Goal: Communication & Community: Answer question/provide support

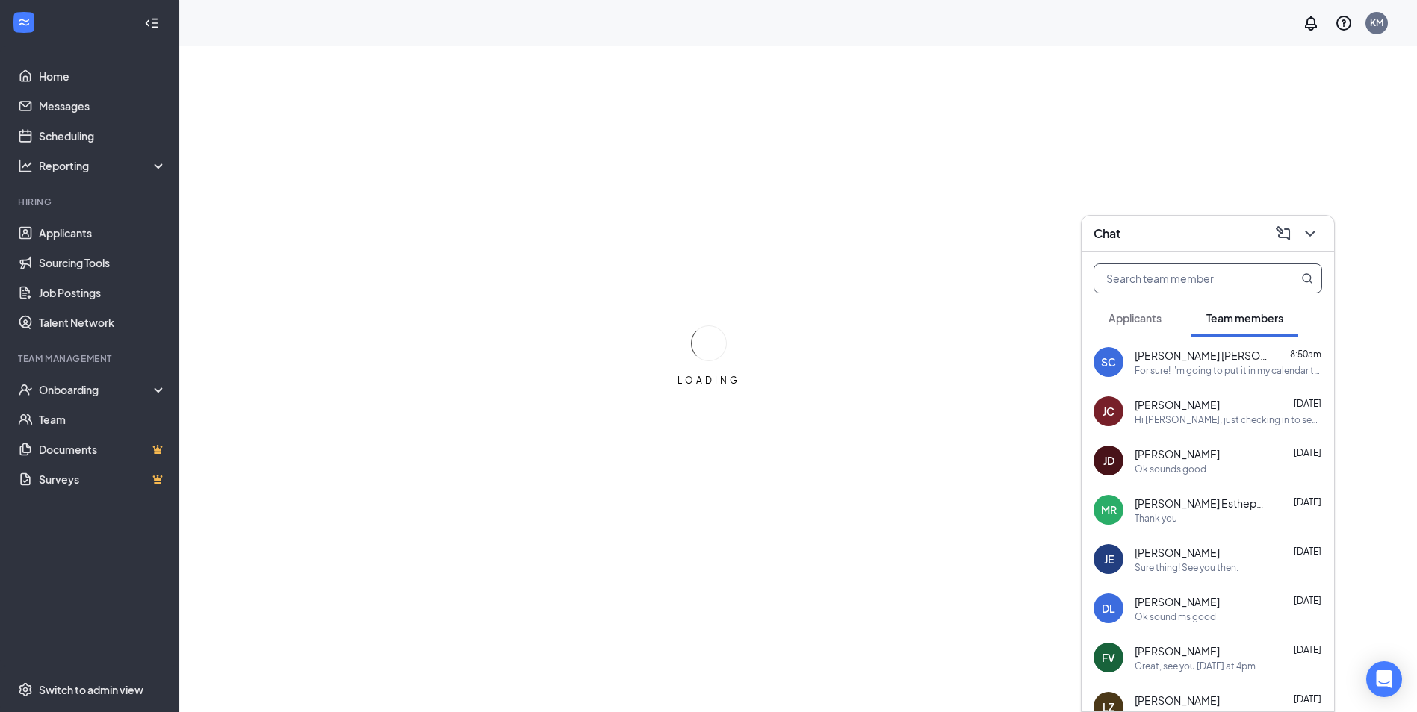
click at [1252, 280] on input "text" at bounding box center [1182, 278] width 177 height 28
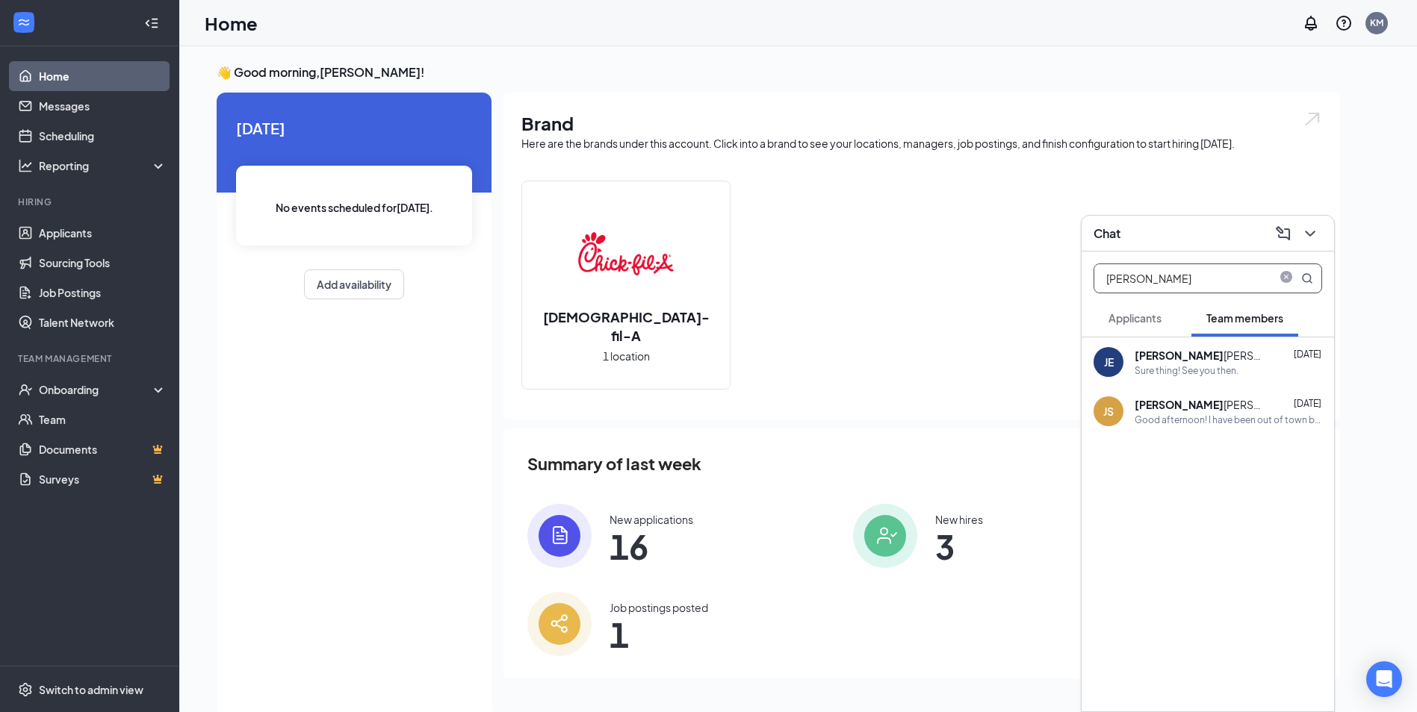
type input "[PERSON_NAME]"
click at [1291, 364] on div "Sure thing! See you then." at bounding box center [1227, 370] width 187 height 13
click at [946, 686] on textarea at bounding box center [928, 682] width 209 height 36
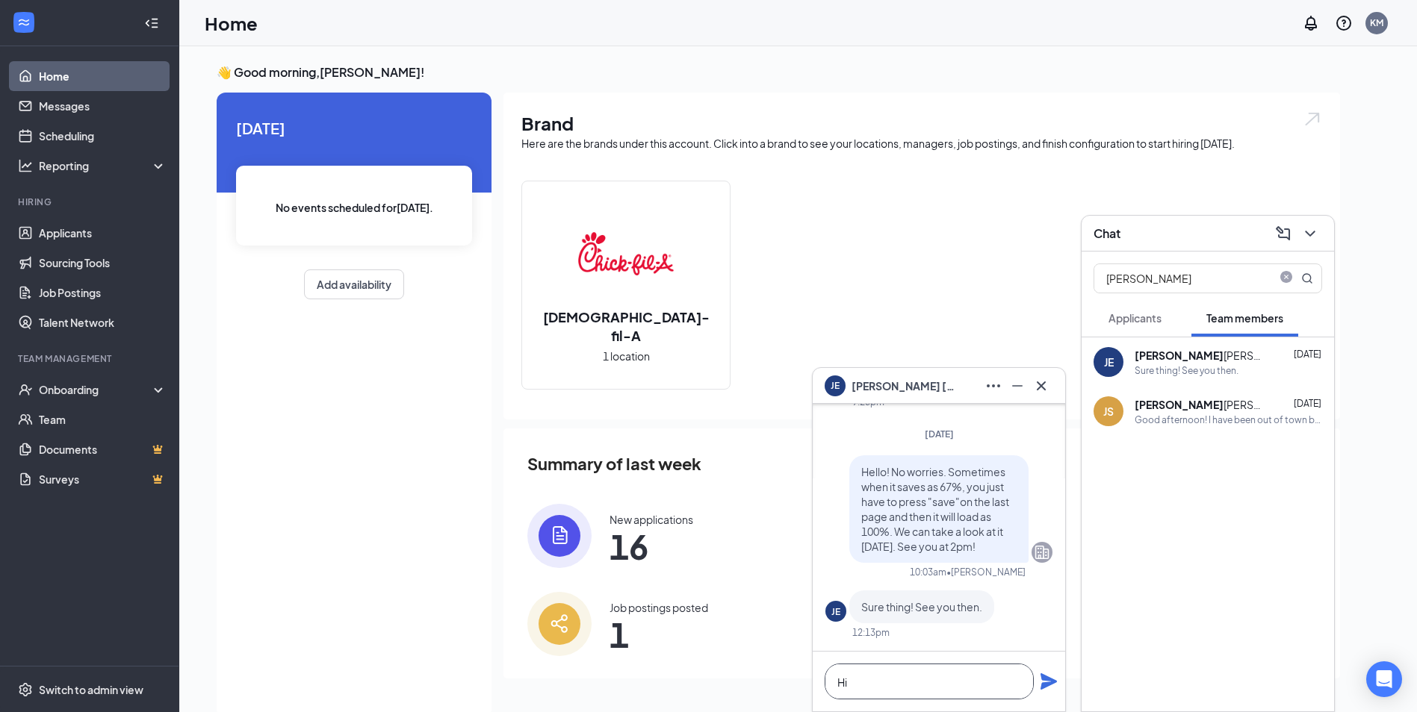
scroll to position [1, 0]
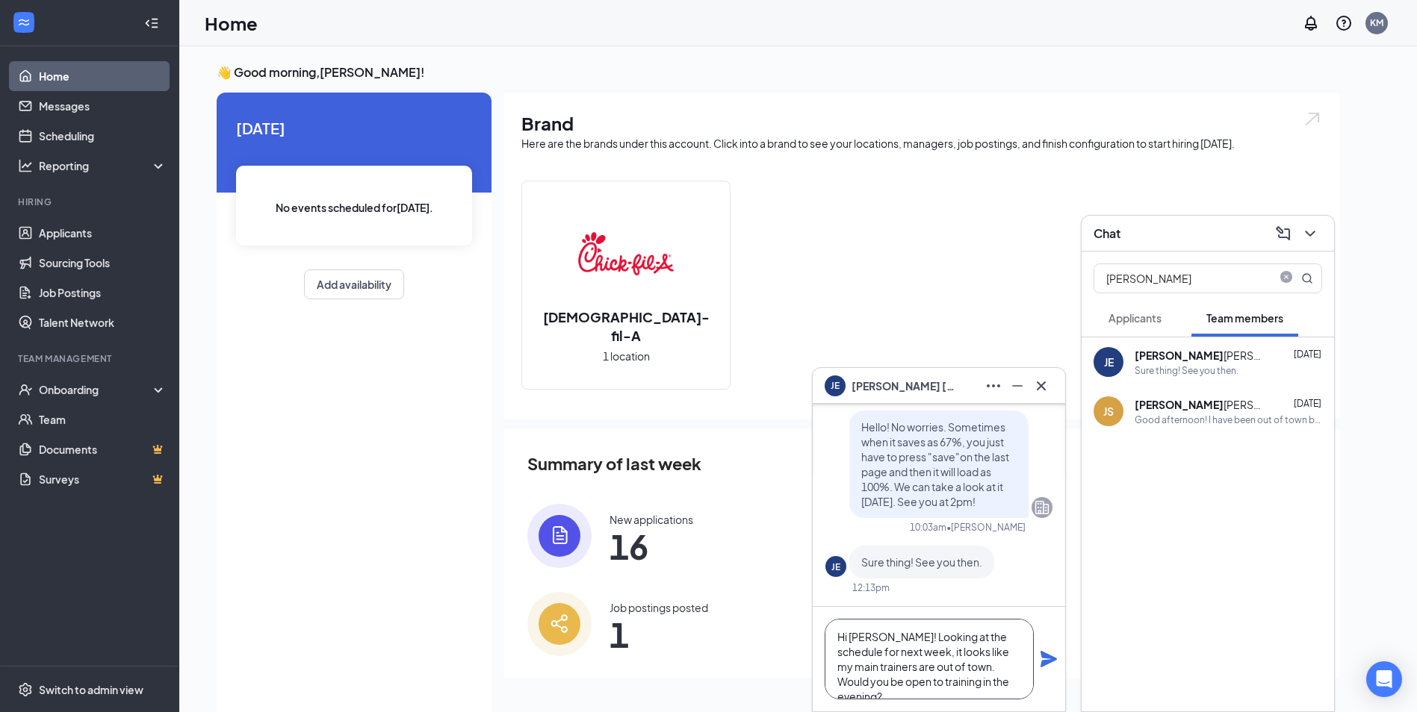
type textarea "Hi [PERSON_NAME]! Looking at the schedule for next week, it looks like my main …"
click at [1042, 658] on icon "Plane" at bounding box center [1048, 659] width 16 height 16
click at [1046, 383] on icon "Cross" at bounding box center [1041, 386] width 18 height 18
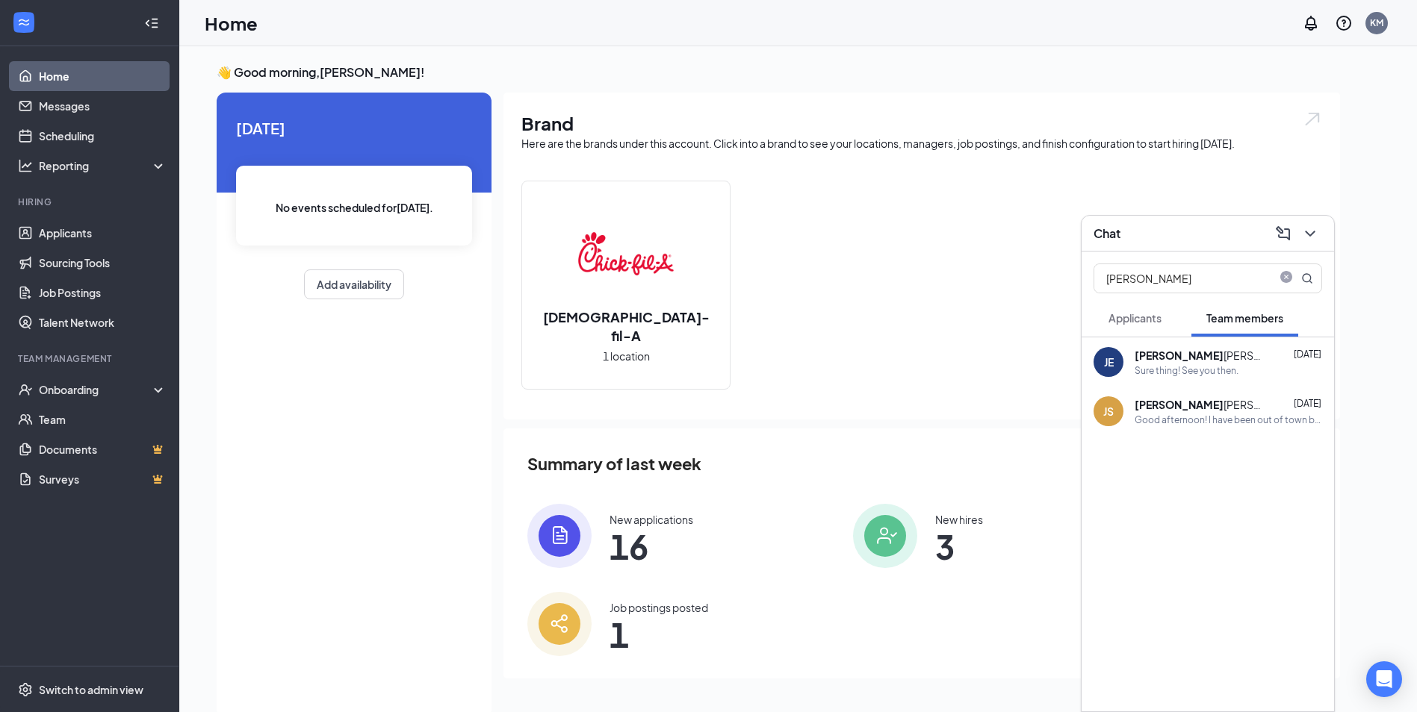
click at [1210, 357] on div "[PERSON_NAME] [DATE]" at bounding box center [1227, 355] width 187 height 15
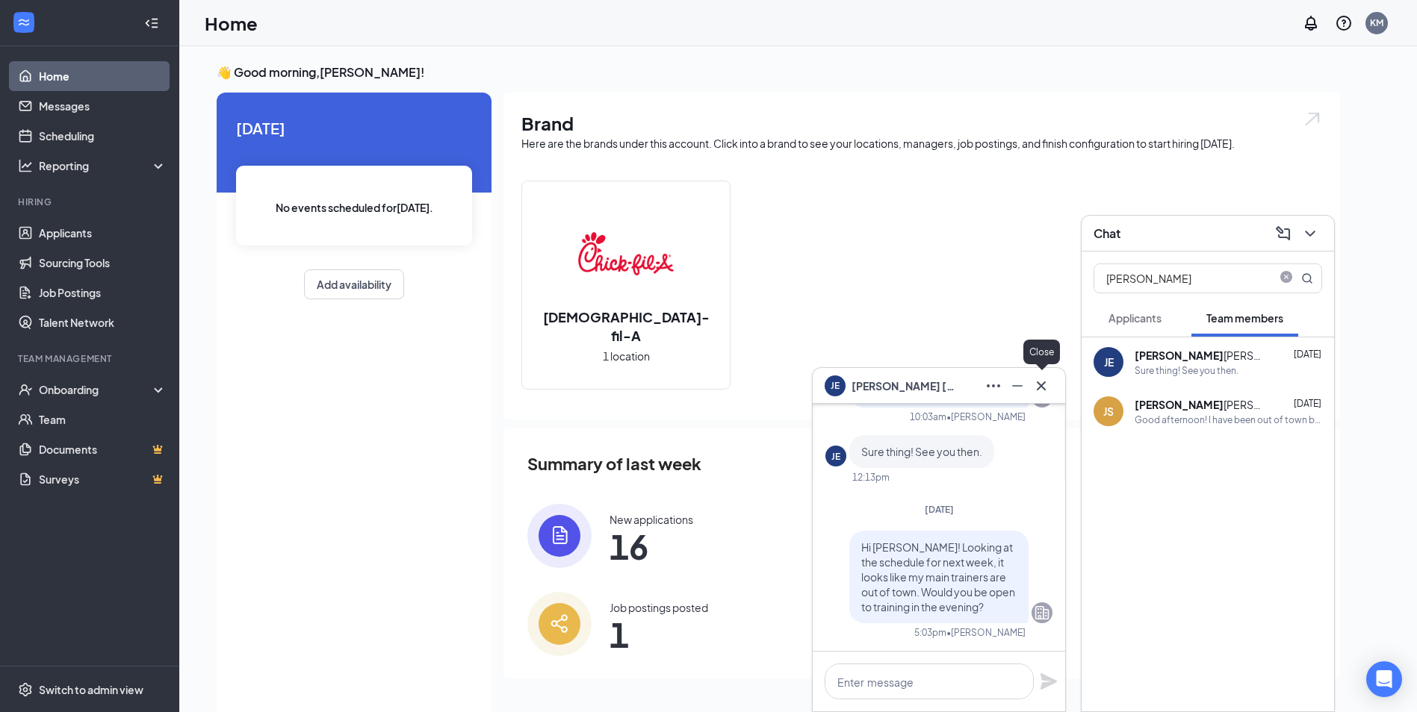
click at [1042, 385] on icon "Cross" at bounding box center [1041, 385] width 9 height 9
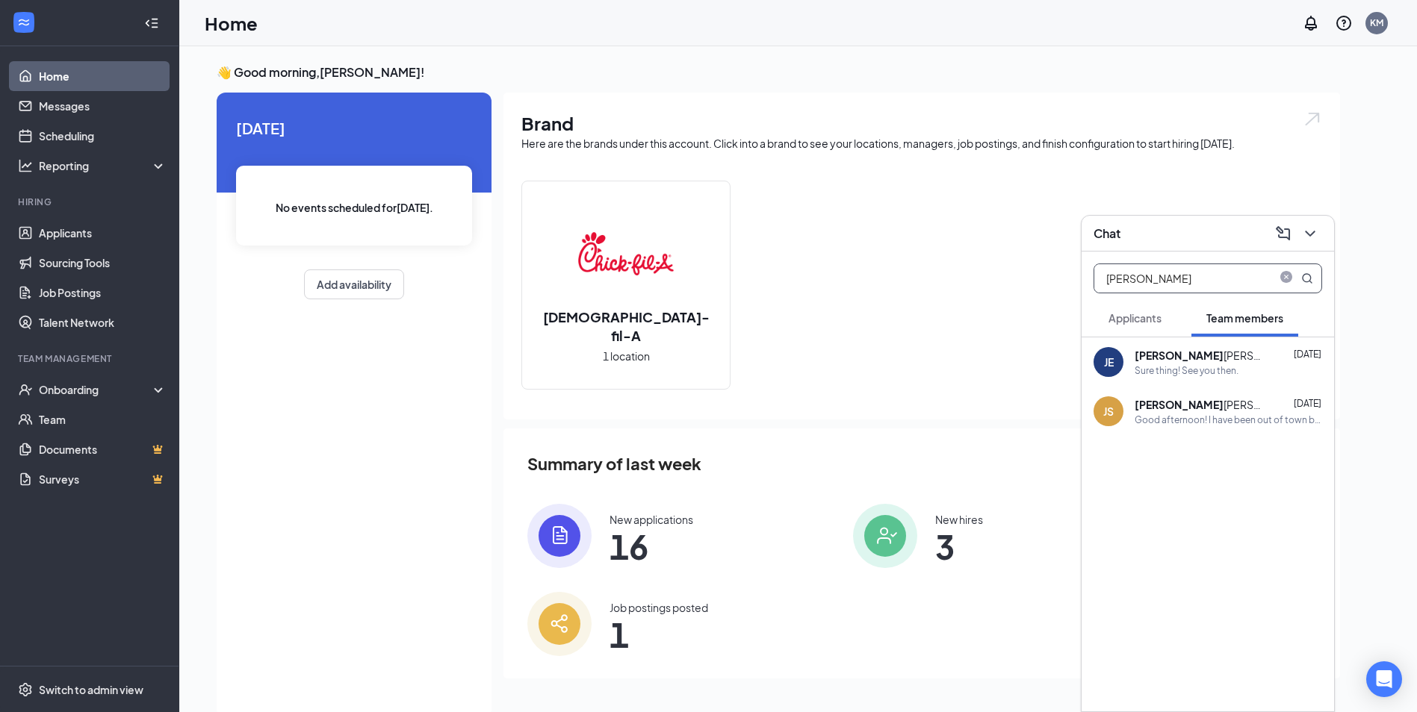
click at [1276, 279] on span at bounding box center [1293, 278] width 39 height 28
click at [1288, 273] on icon "close-circle" at bounding box center [1286, 279] width 12 height 12
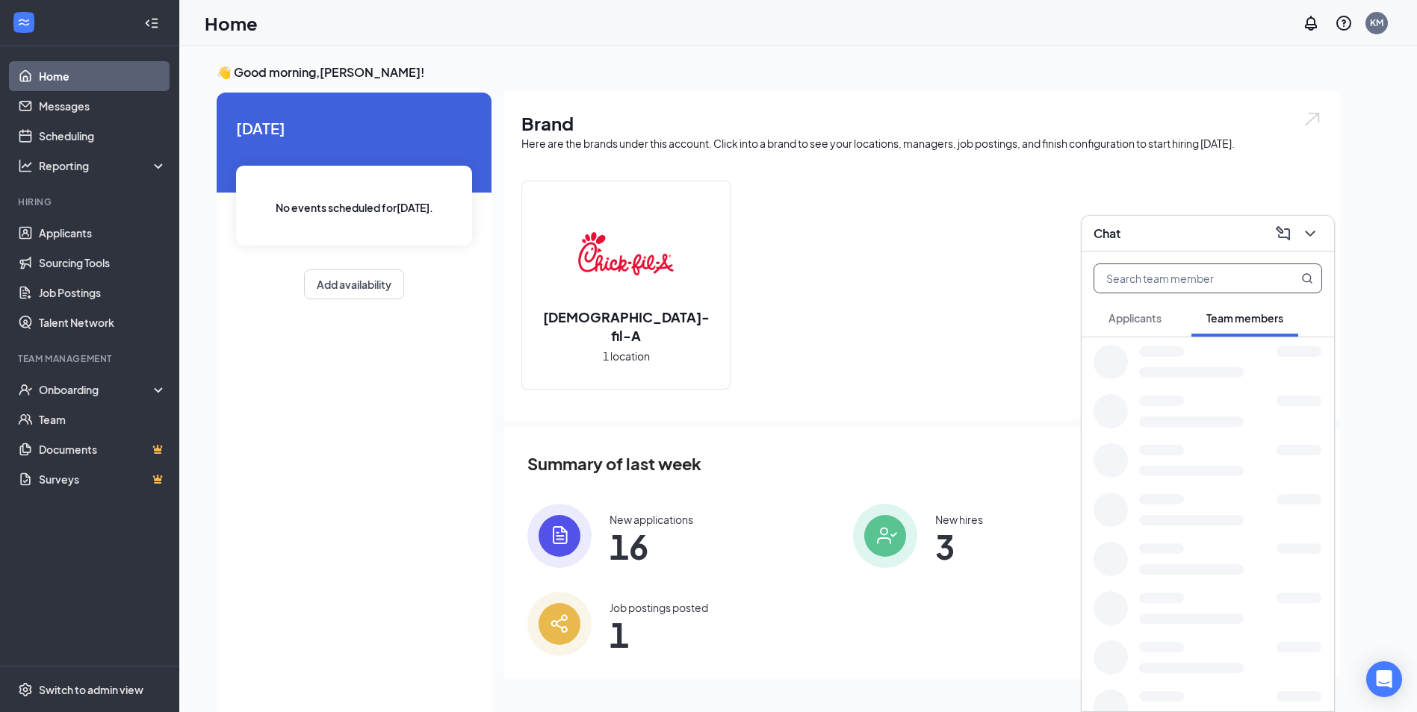
click at [1310, 233] on icon "ChevronDown" at bounding box center [1310, 234] width 18 height 18
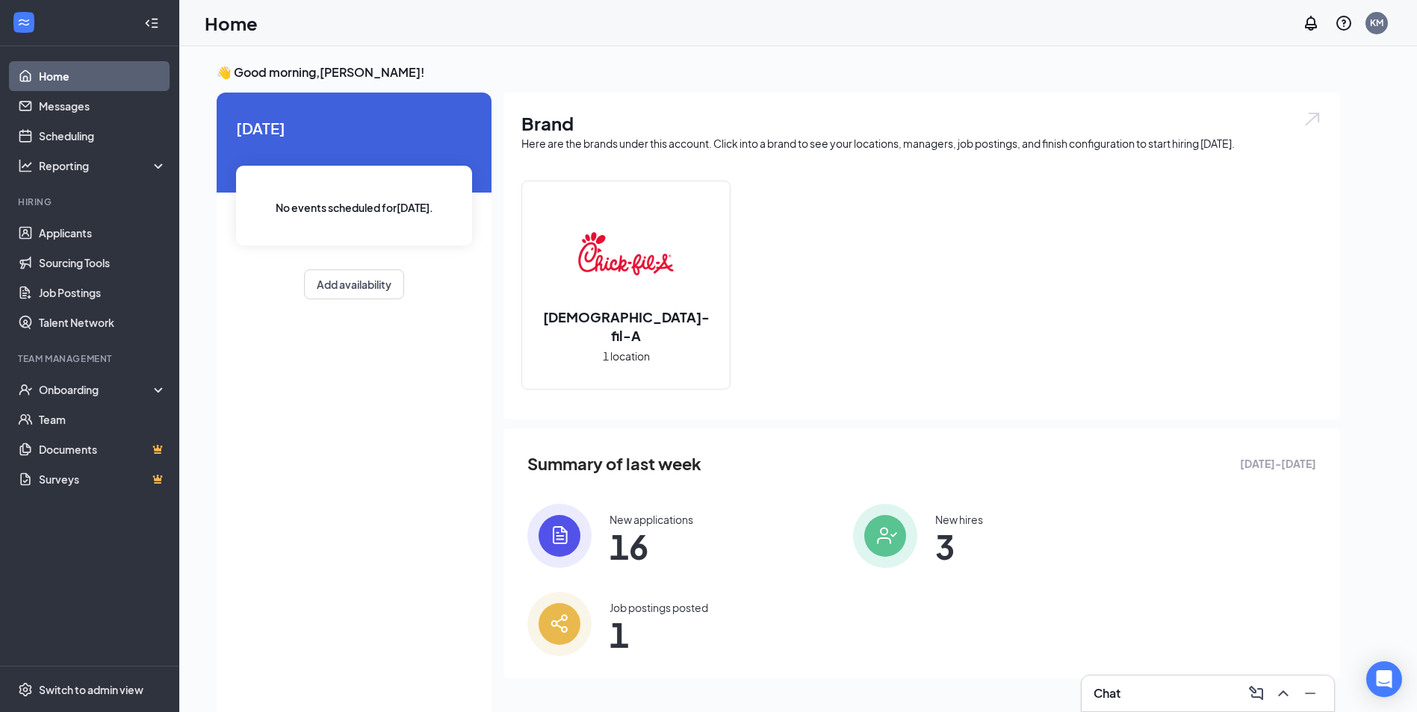
scroll to position [31, 0]
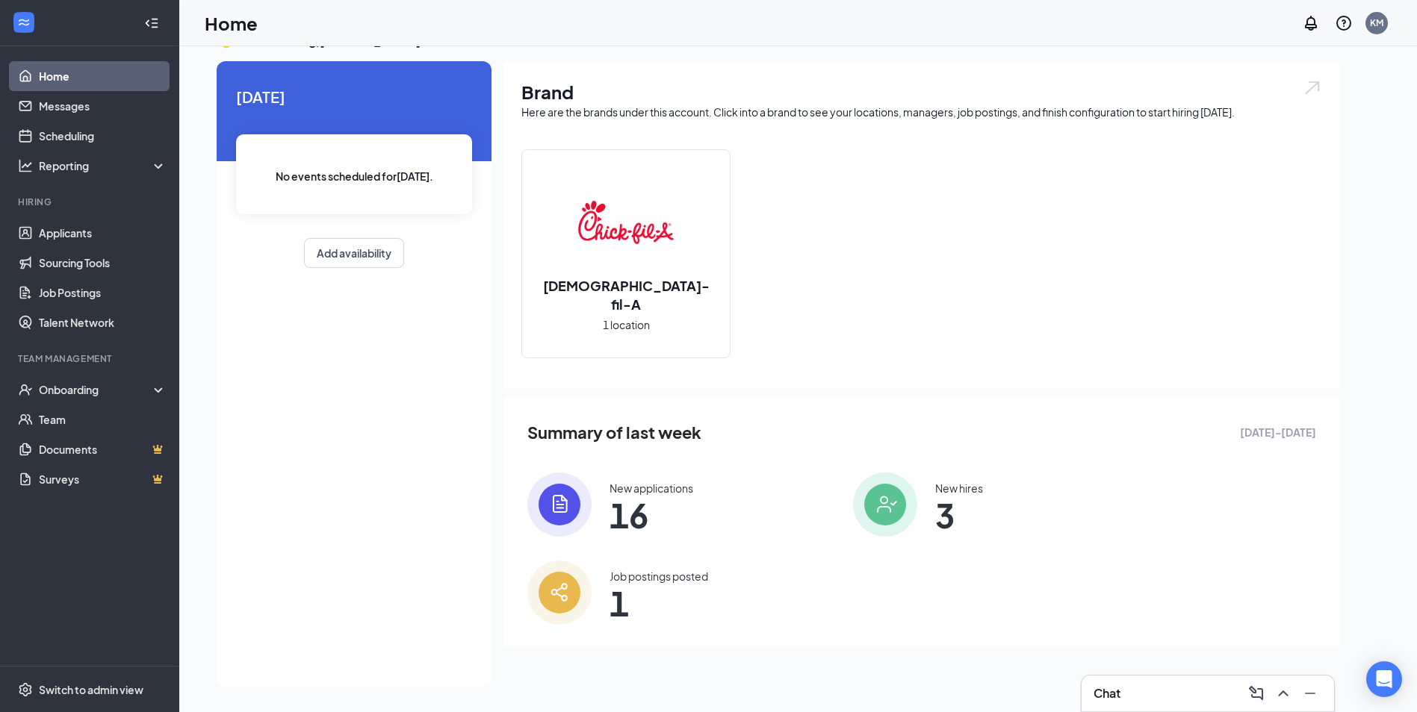
click at [1152, 702] on div "Chat" at bounding box center [1207, 694] width 229 height 24
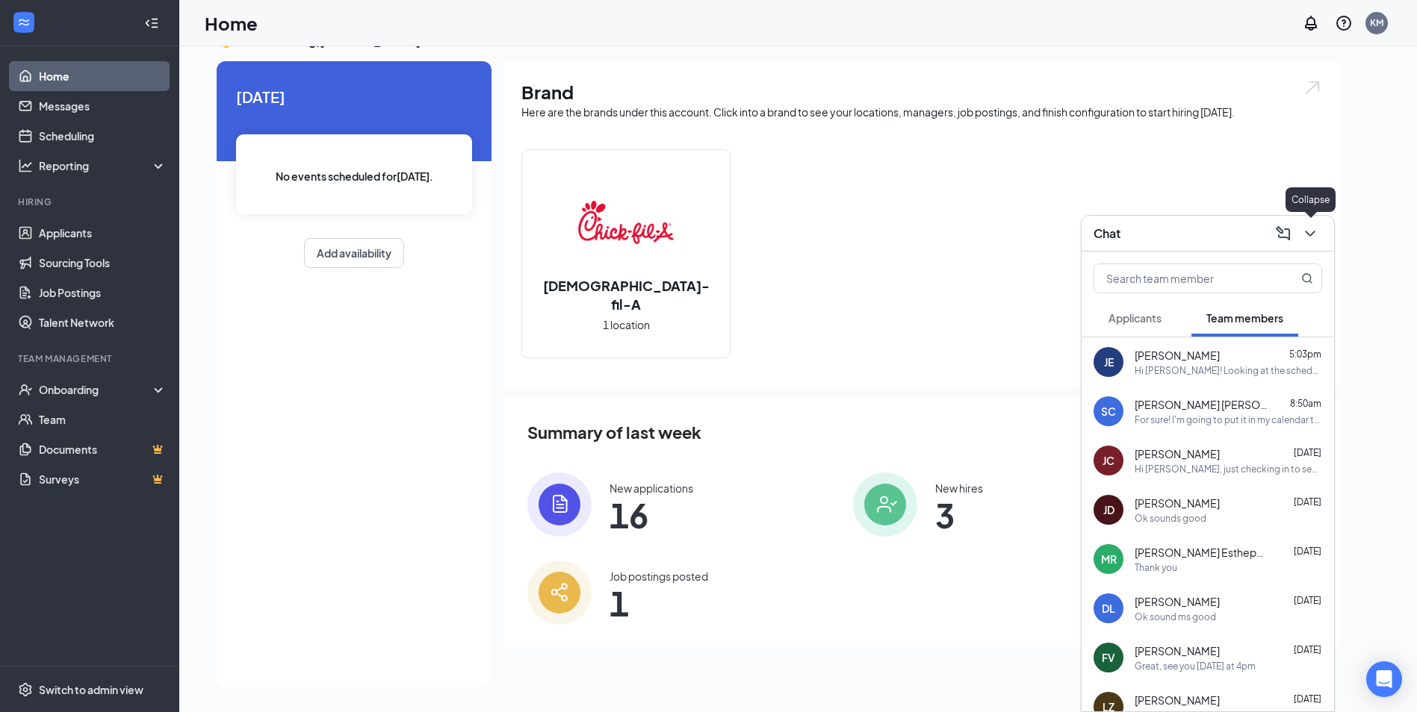
click at [1315, 233] on icon "ChevronDown" at bounding box center [1310, 234] width 18 height 18
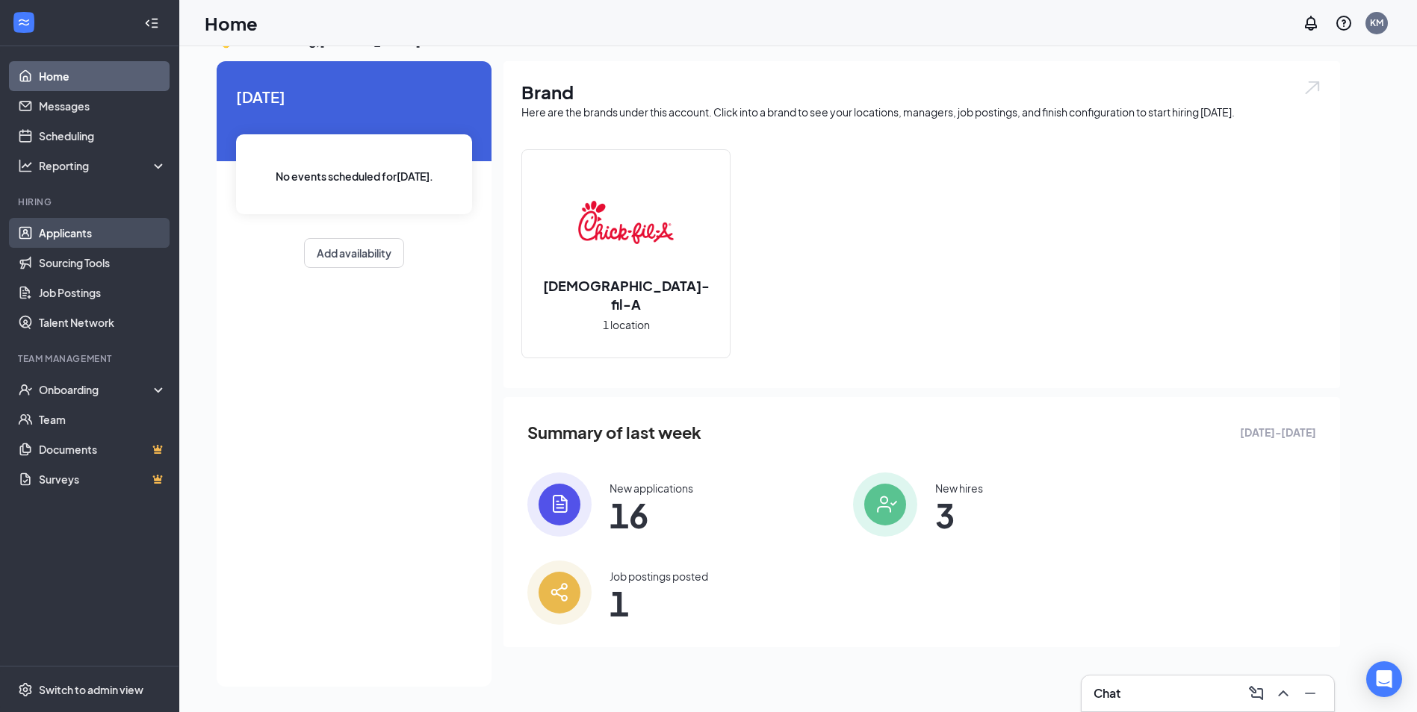
click at [125, 224] on link "Applicants" at bounding box center [103, 233] width 128 height 30
